Goal: Task Accomplishment & Management: Complete application form

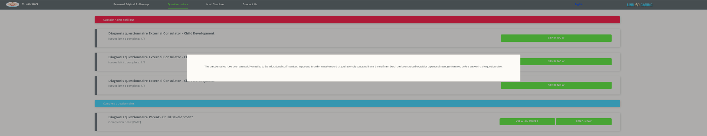
scroll to position [10, 0]
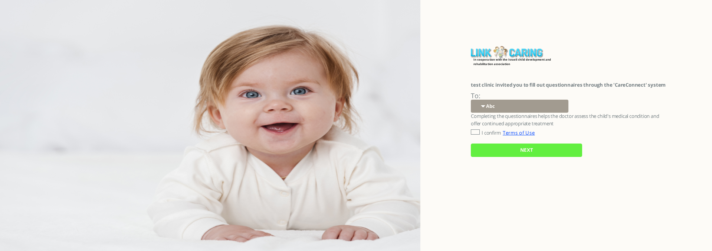
click at [473, 131] on input "I confirm" at bounding box center [475, 131] width 9 height 5
checkbox input "true"
click at [490, 146] on input "NEXT" at bounding box center [526, 149] width 111 height 13
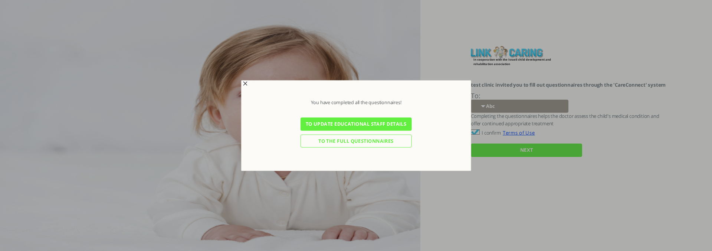
click at [349, 141] on input "To the full questionnaires" at bounding box center [356, 140] width 111 height 13
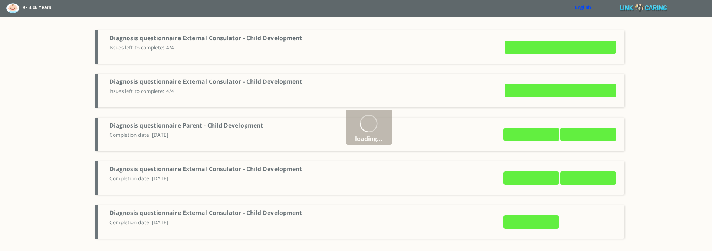
type input "Details"
type input "SEND NOW"
type input "Details"
type input "SEND NOW"
type input "VIEW ANSWERS"
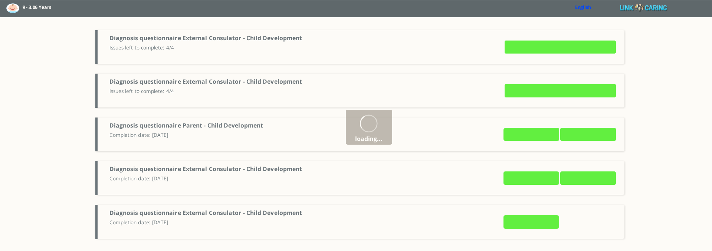
type input "SEND NOW"
type input "VIEW ANSWERS"
type input "SEND NOW"
type input "VIEW ANSWERS"
